Goal: Task Accomplishment & Management: Use online tool/utility

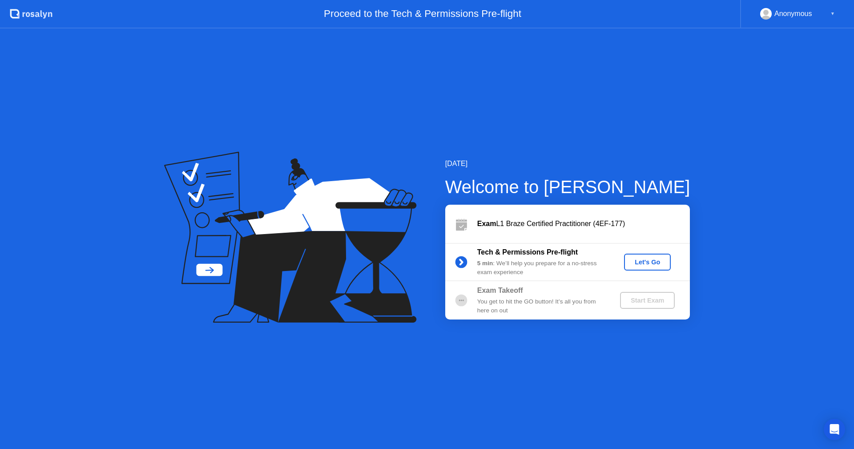
click at [652, 264] on div "Let's Go" at bounding box center [648, 261] width 40 height 7
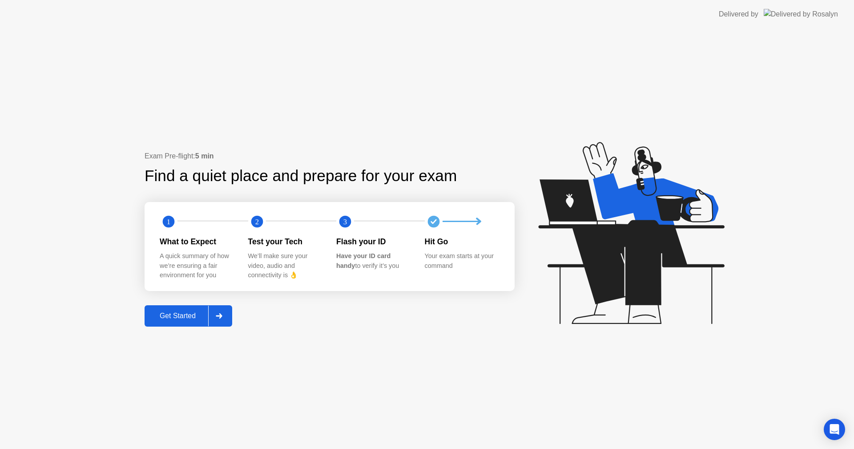
click at [193, 322] on button "Get Started" at bounding box center [189, 315] width 88 height 21
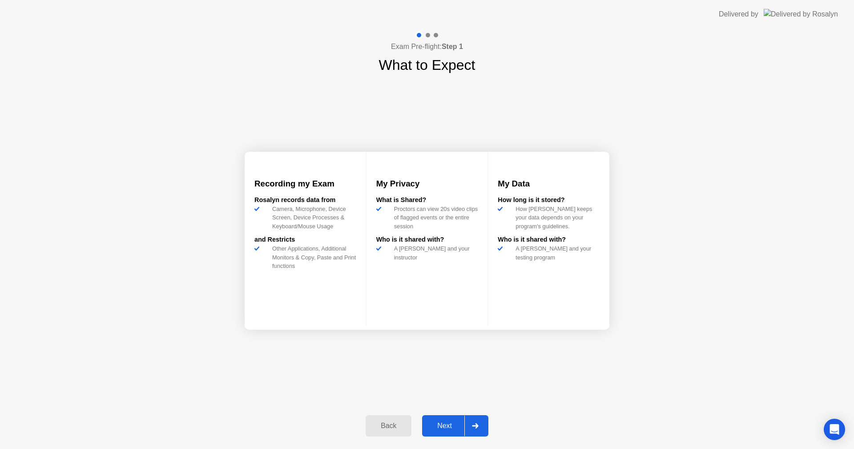
click at [447, 425] on div "Next" at bounding box center [445, 426] width 40 height 8
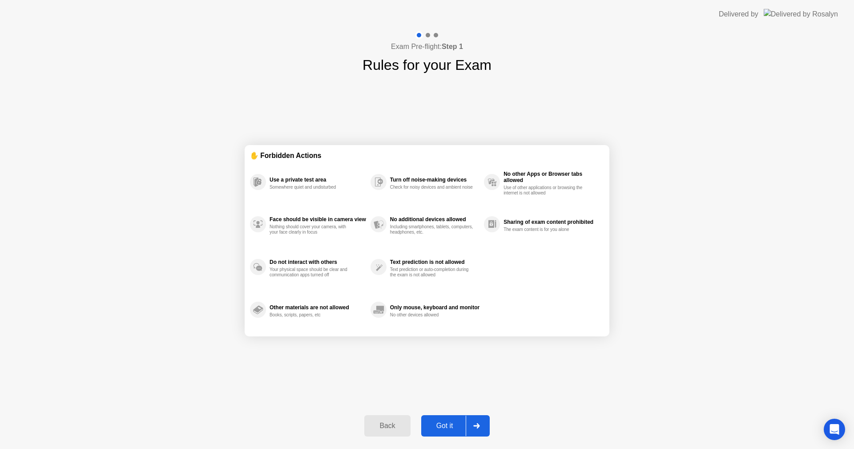
click at [447, 425] on div "Got it" at bounding box center [445, 426] width 42 height 8
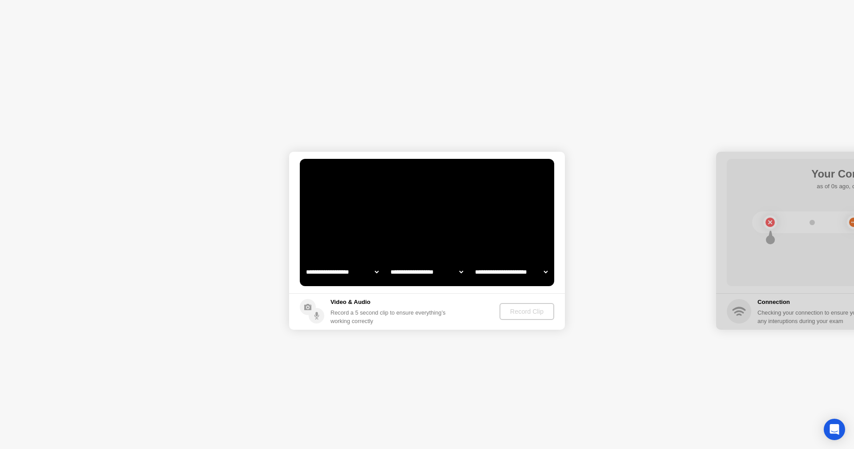
select select "**********"
select select "*******"
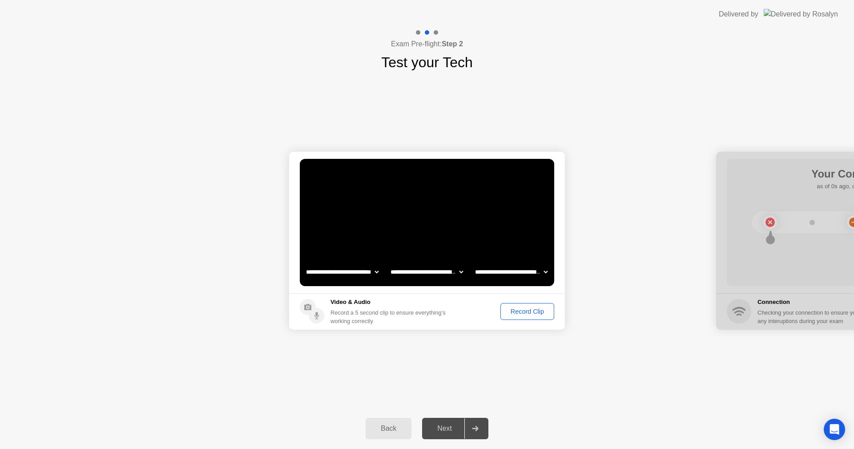
click at [533, 310] on div "Record Clip" at bounding box center [527, 311] width 48 height 7
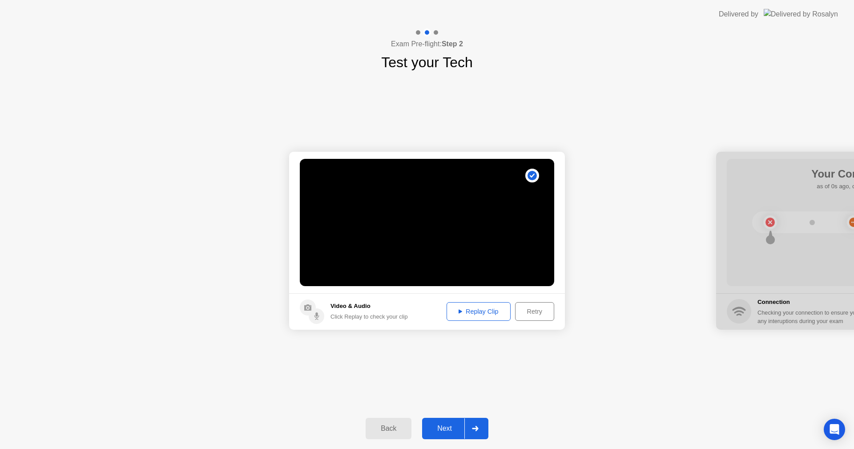
click at [443, 428] on div "Next" at bounding box center [445, 428] width 40 height 8
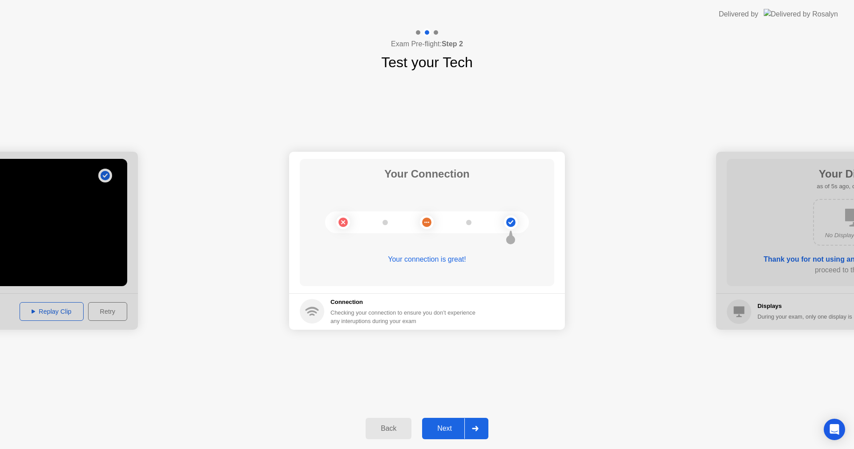
click at [441, 427] on div "Next" at bounding box center [445, 428] width 40 height 8
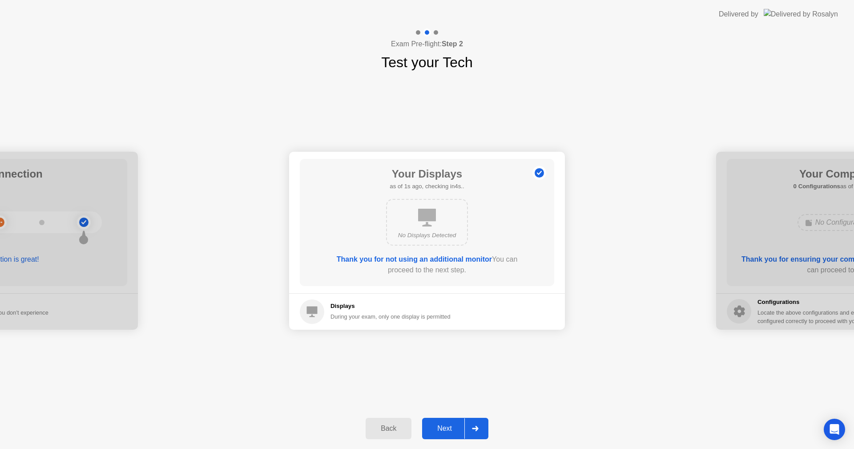
click at [442, 428] on div "Next" at bounding box center [445, 428] width 40 height 8
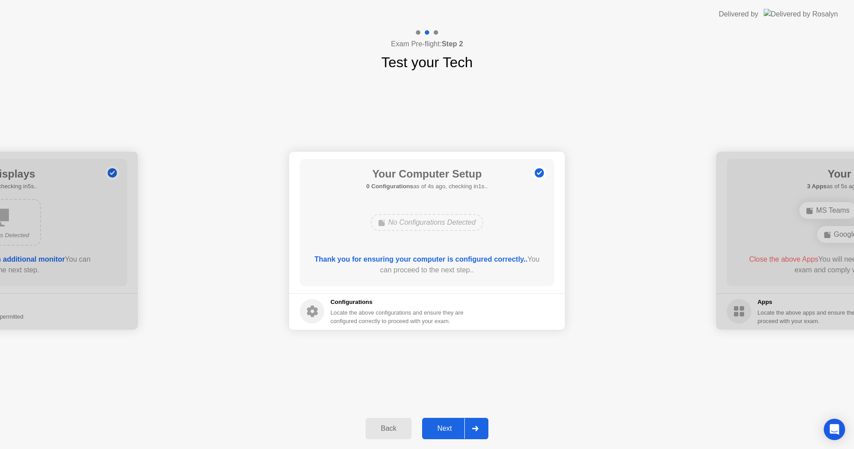
click at [442, 428] on div "Next" at bounding box center [445, 428] width 40 height 8
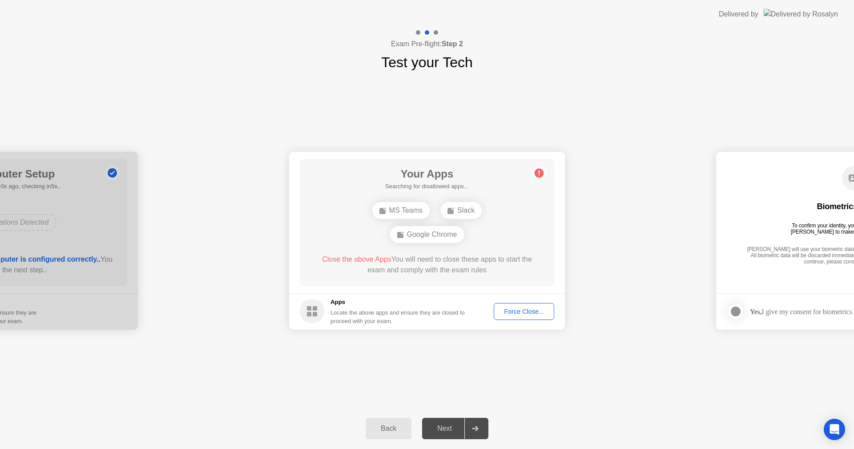
click at [305, 358] on div "**********" at bounding box center [427, 240] width 854 height 335
click at [511, 313] on div "Force Close..." at bounding box center [524, 311] width 54 height 7
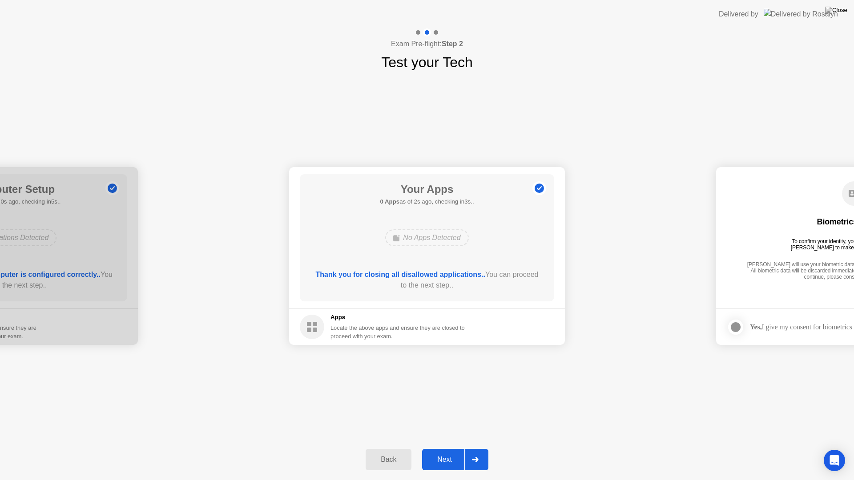
click at [442, 448] on div "Next" at bounding box center [445, 460] width 40 height 8
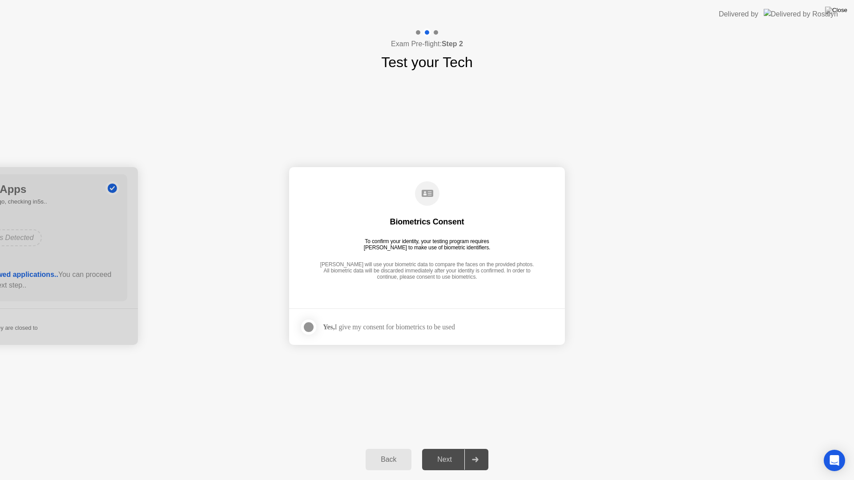
click at [442, 448] on div "Next" at bounding box center [445, 460] width 40 height 8
click at [314, 328] on div at bounding box center [308, 327] width 11 height 11
click at [439, 448] on div "Next" at bounding box center [445, 460] width 40 height 8
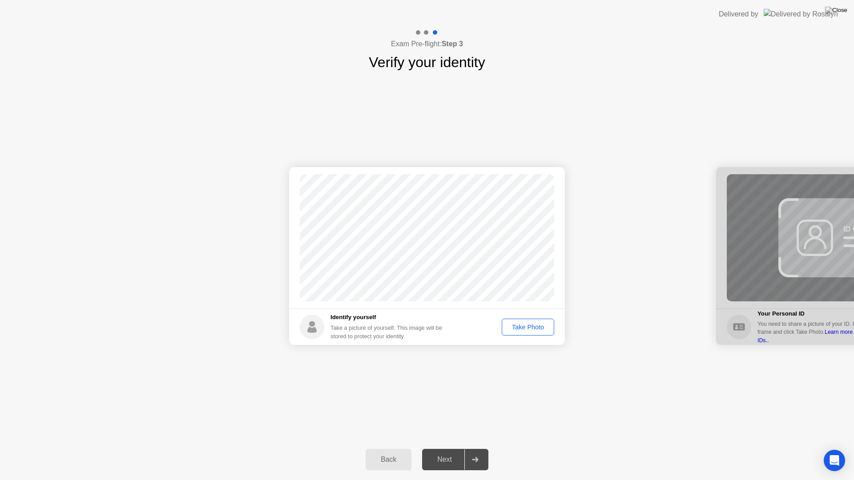
click at [521, 330] on div "Take Photo" at bounding box center [528, 327] width 46 height 7
click at [448, 448] on div "Next" at bounding box center [445, 460] width 40 height 8
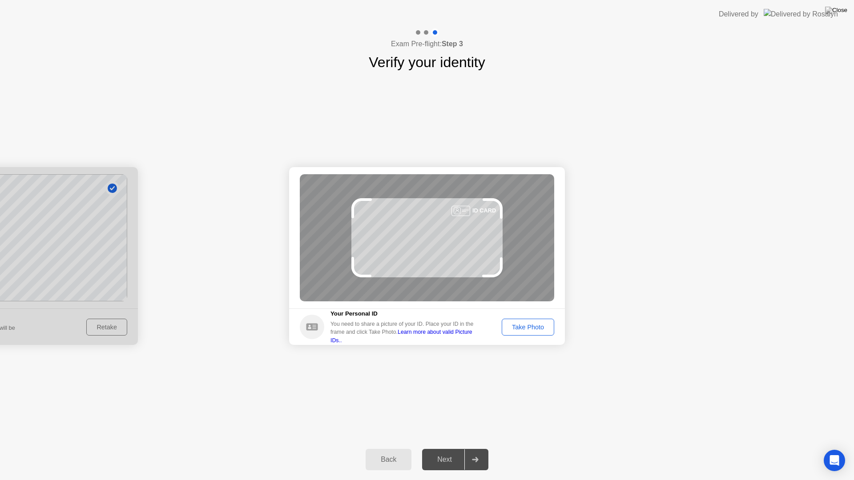
click at [527, 330] on div "Take Photo" at bounding box center [528, 327] width 46 height 7
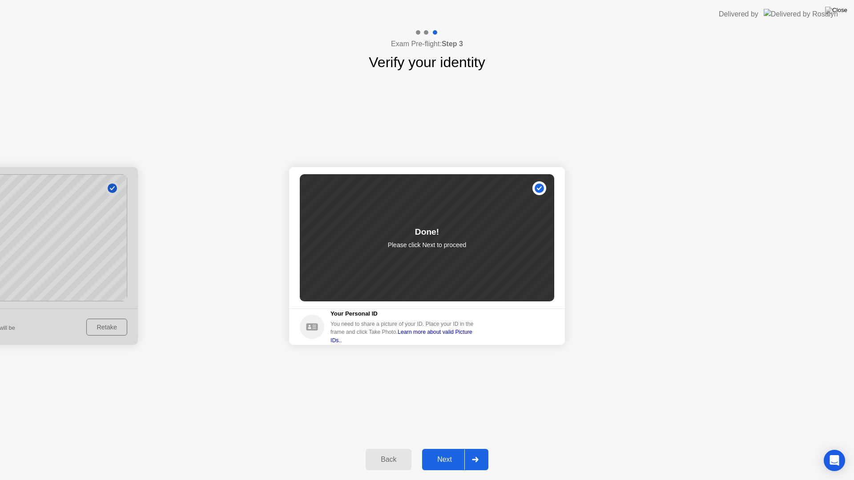
click at [438, 448] on button "Next" at bounding box center [455, 459] width 66 height 21
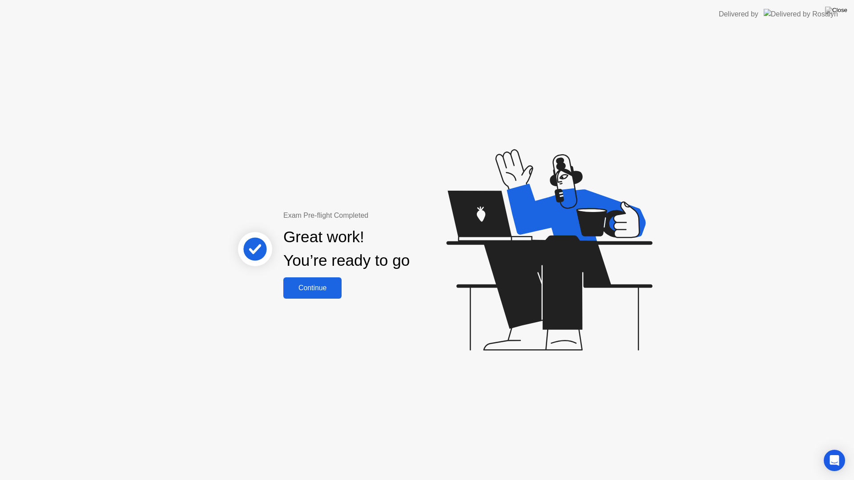
click at [319, 286] on div "Continue" at bounding box center [312, 288] width 53 height 8
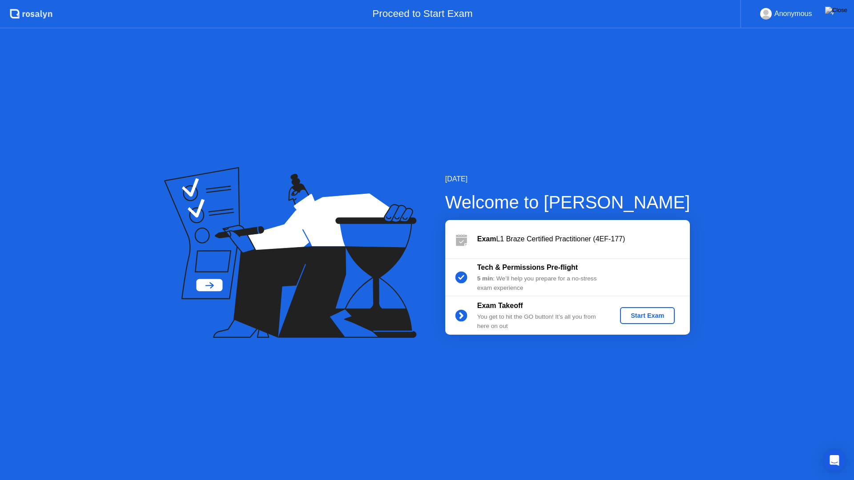
click at [635, 317] on div "Start Exam" at bounding box center [648, 315] width 48 height 7
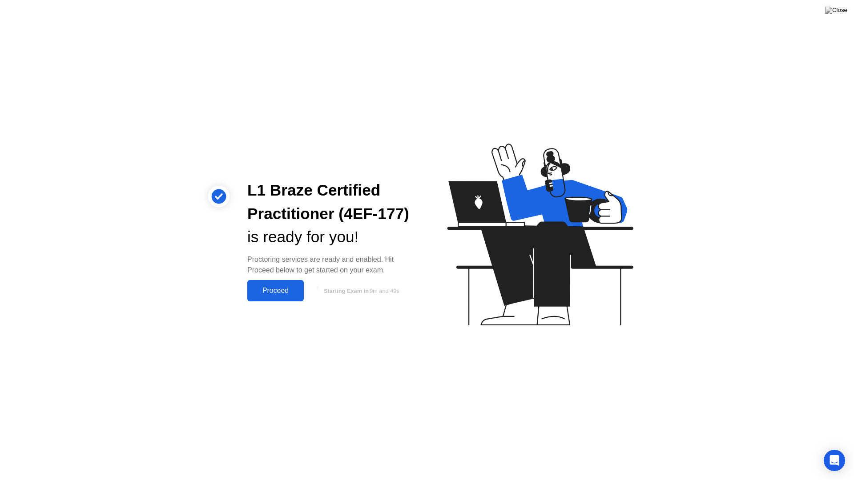
click at [263, 292] on div "Proceed" at bounding box center [275, 291] width 51 height 8
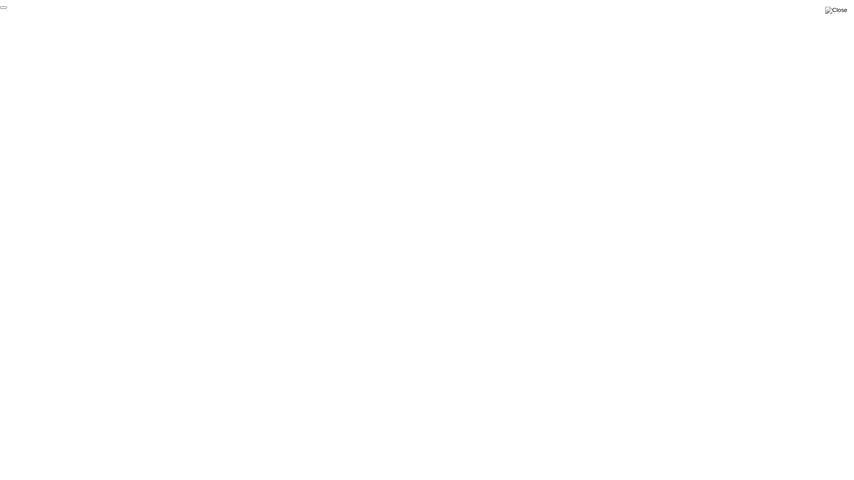
click div "End Proctoring Session"
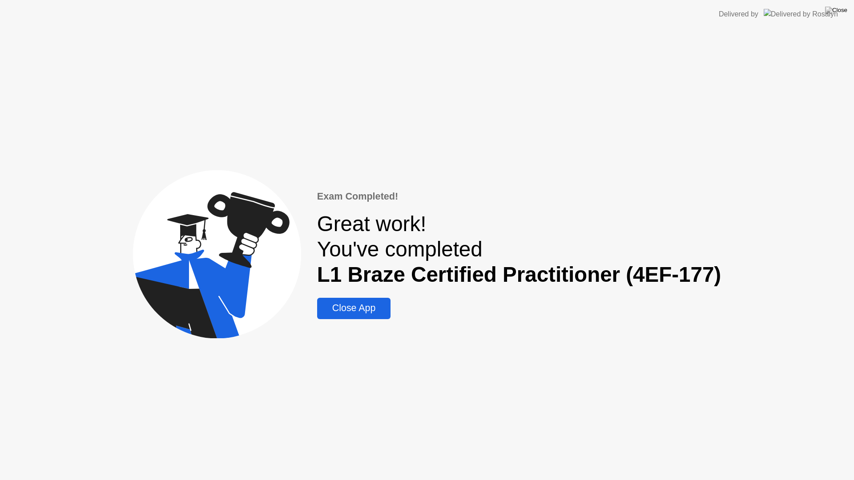
click at [370, 308] on div "Close App" at bounding box center [354, 308] width 68 height 11
